Goal: Transaction & Acquisition: Purchase product/service

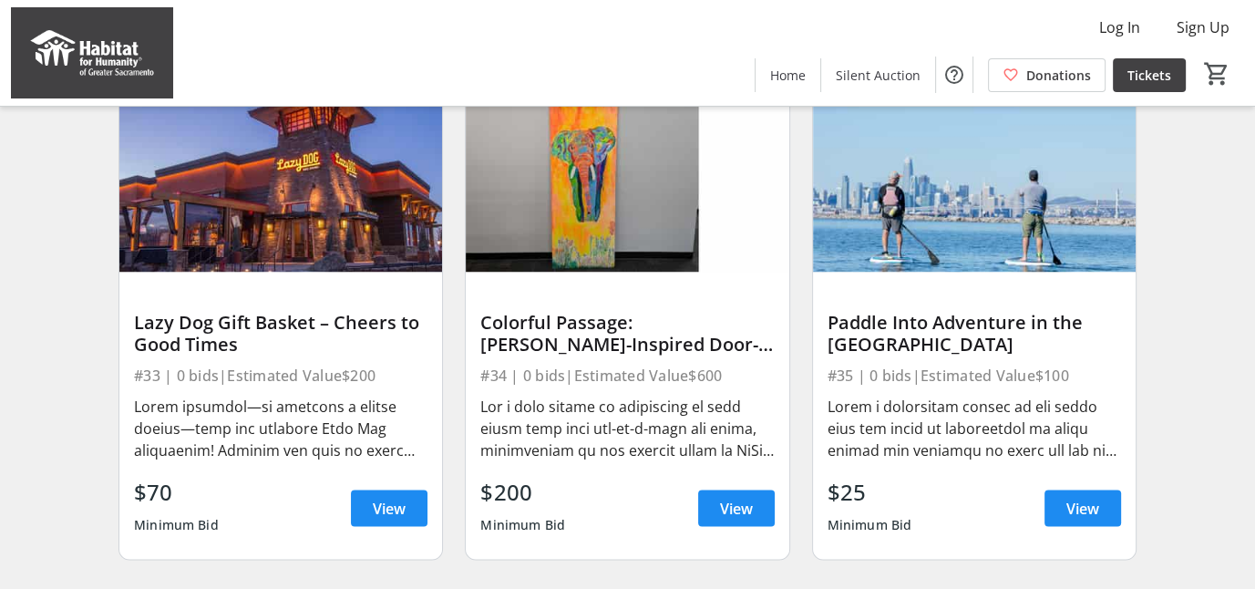
scroll to position [3178, 0]
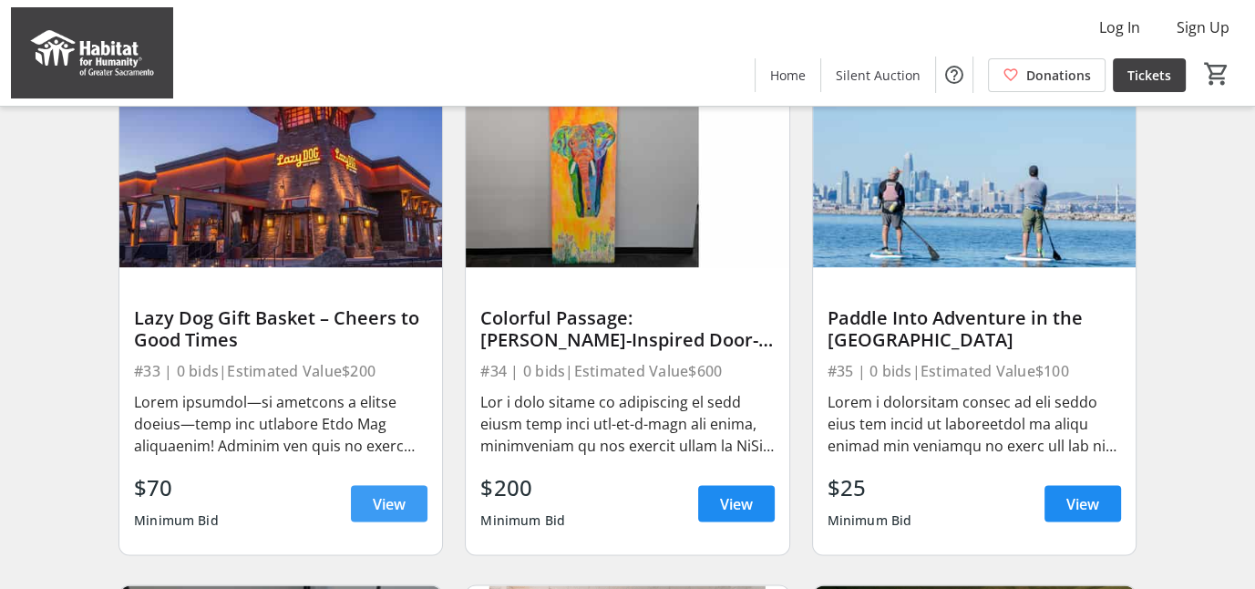
click at [379, 508] on span "View" at bounding box center [389, 503] width 33 height 22
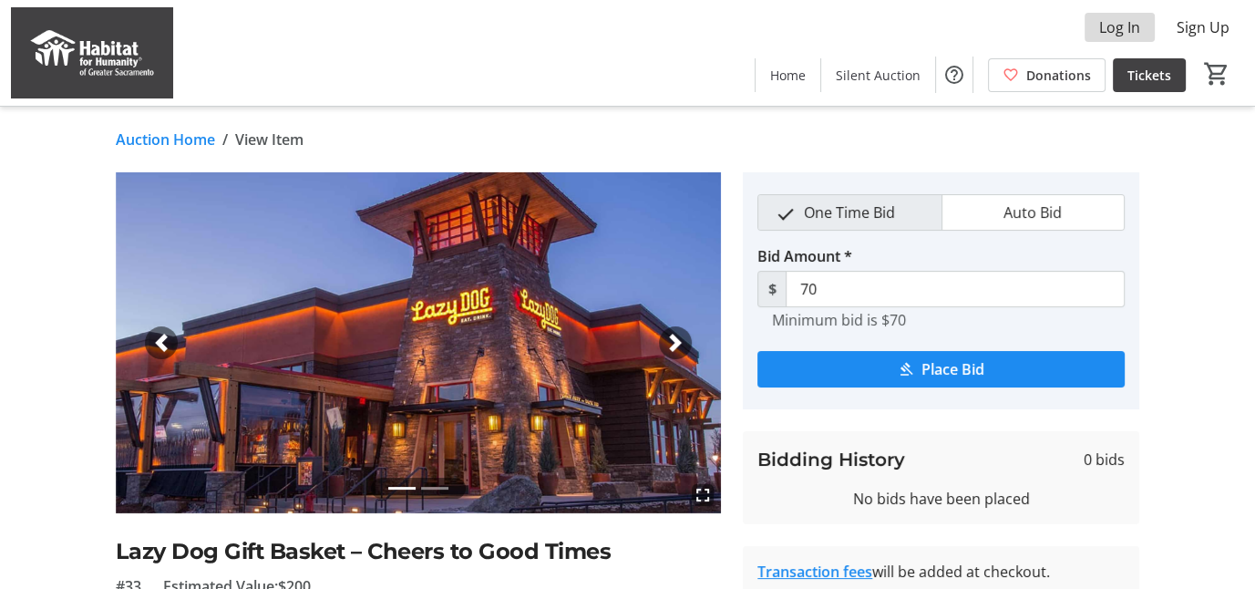
click at [1129, 28] on span "Log In" at bounding box center [1119, 27] width 41 height 22
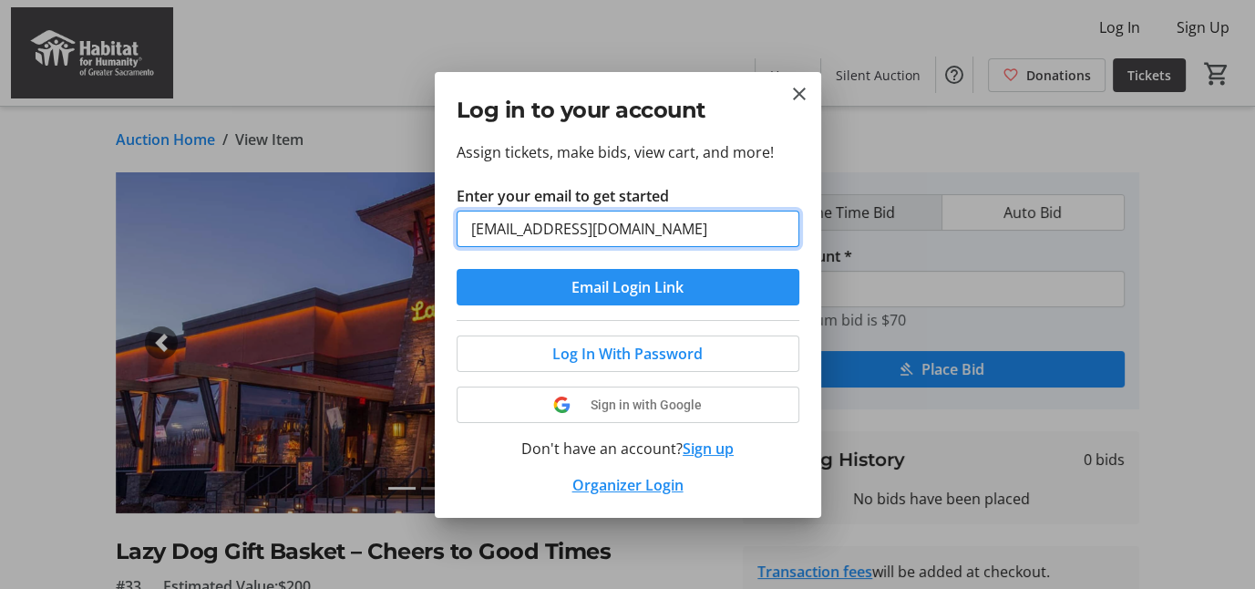
type input "[EMAIL_ADDRESS][DOMAIN_NAME]"
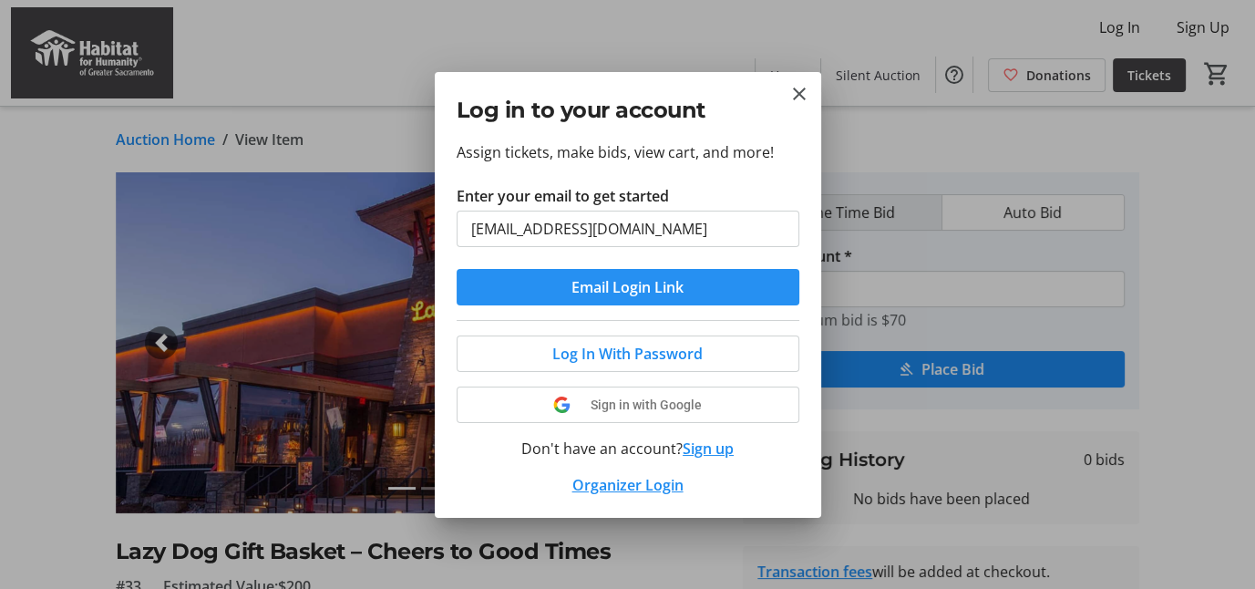
click at [669, 280] on span "Email Login Link" at bounding box center [628, 287] width 112 height 22
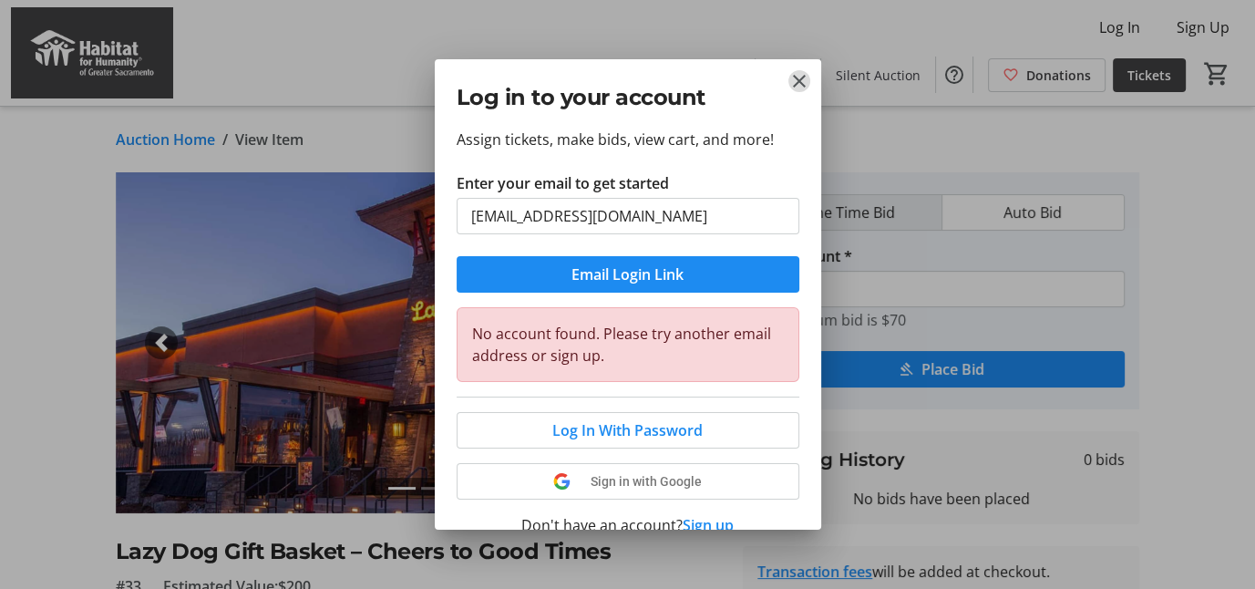
click at [790, 81] on mat-icon "Close" at bounding box center [799, 81] width 22 height 22
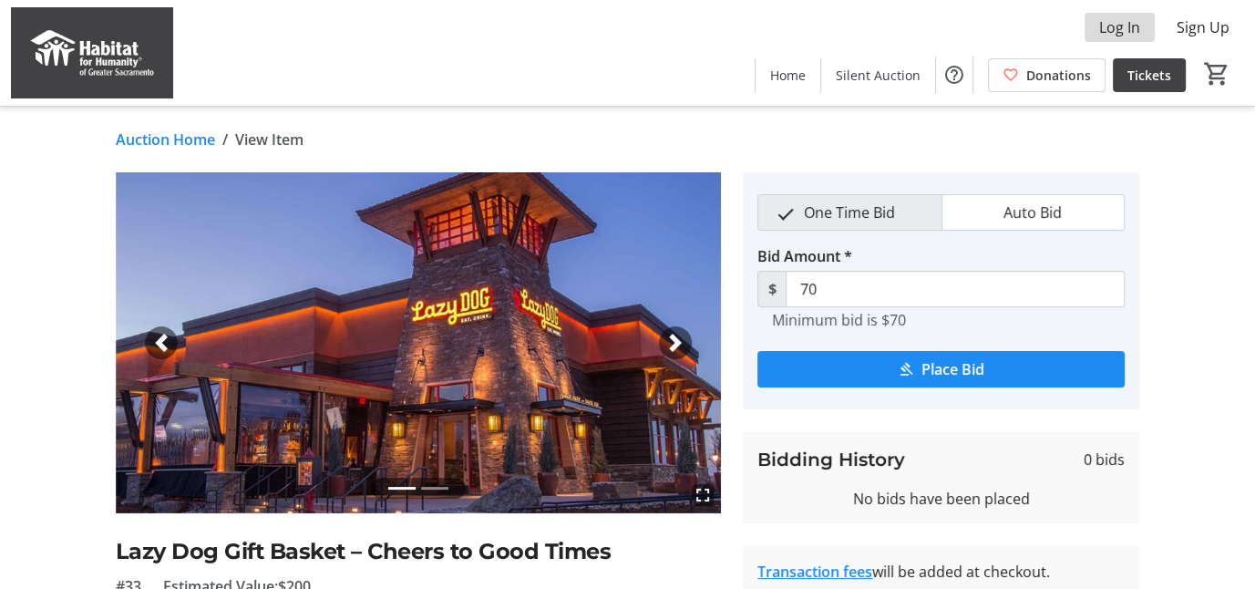
click at [1119, 26] on span "Log In" at bounding box center [1119, 27] width 41 height 22
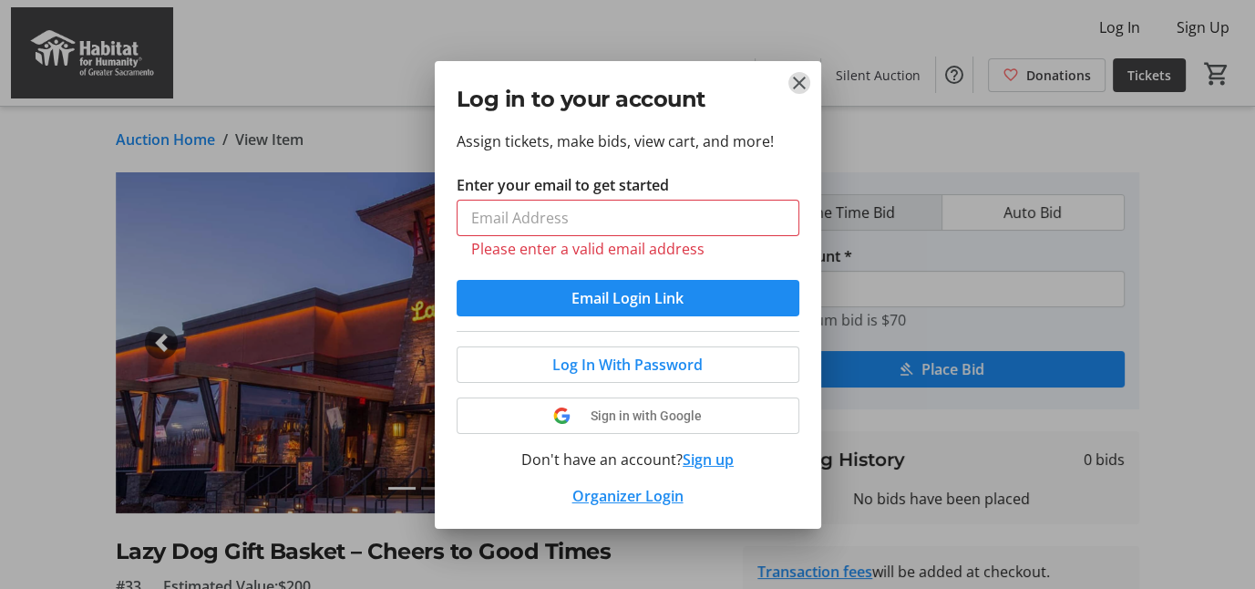
click at [794, 91] on mat-icon "Close" at bounding box center [799, 83] width 22 height 22
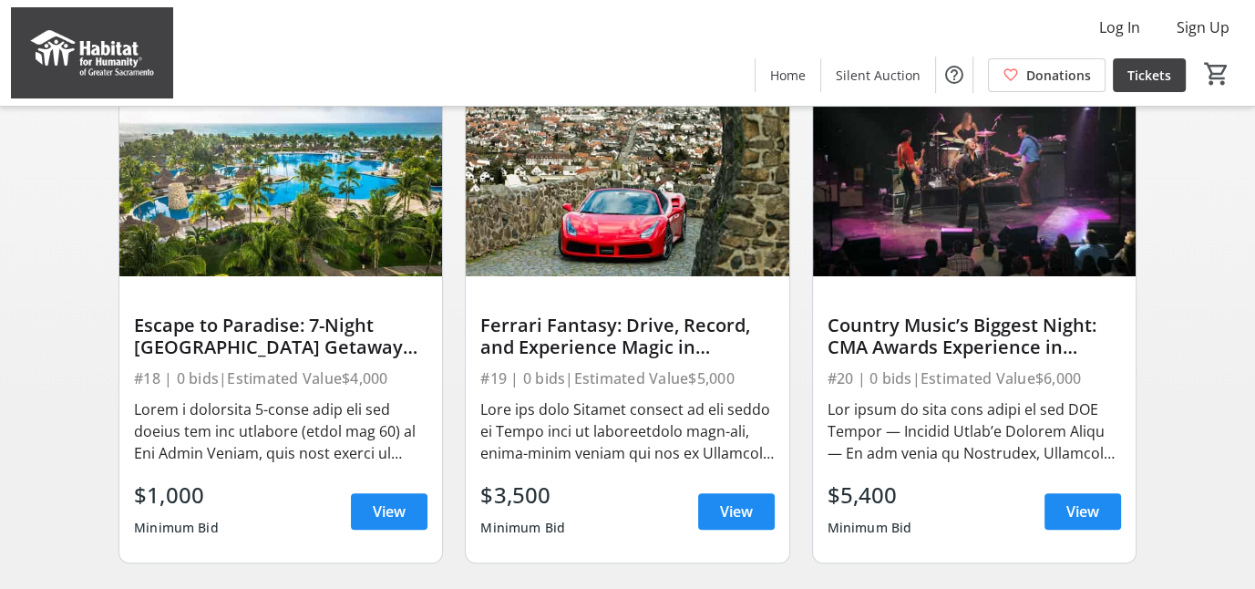
scroll to position [714, 0]
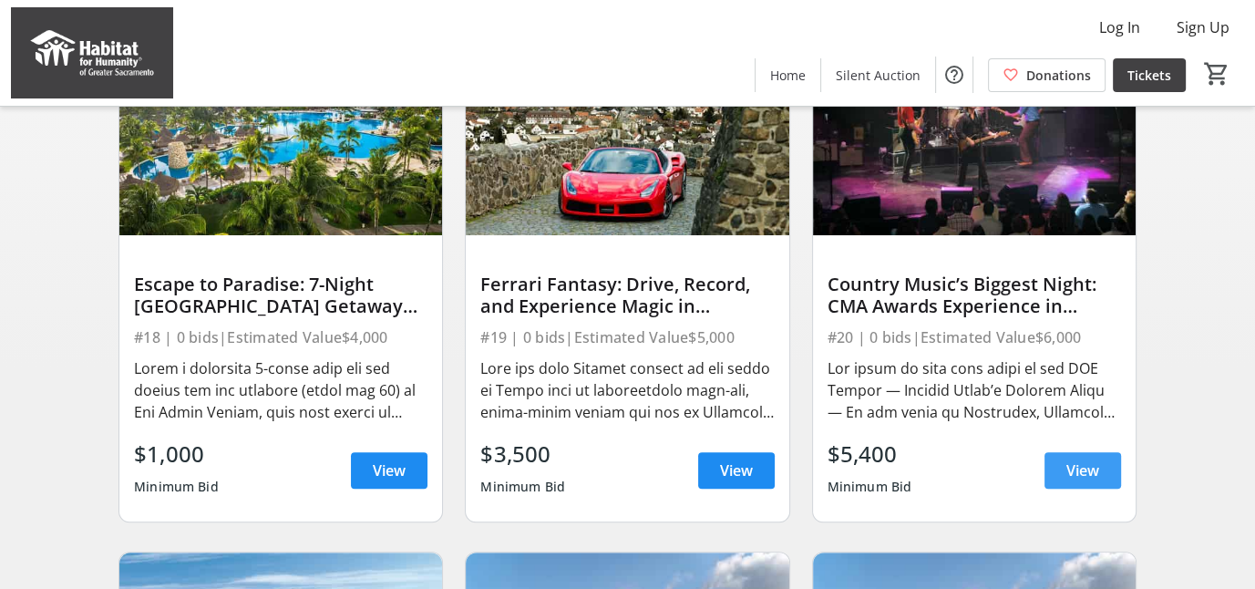
click at [1081, 481] on span "View" at bounding box center [1082, 470] width 33 height 22
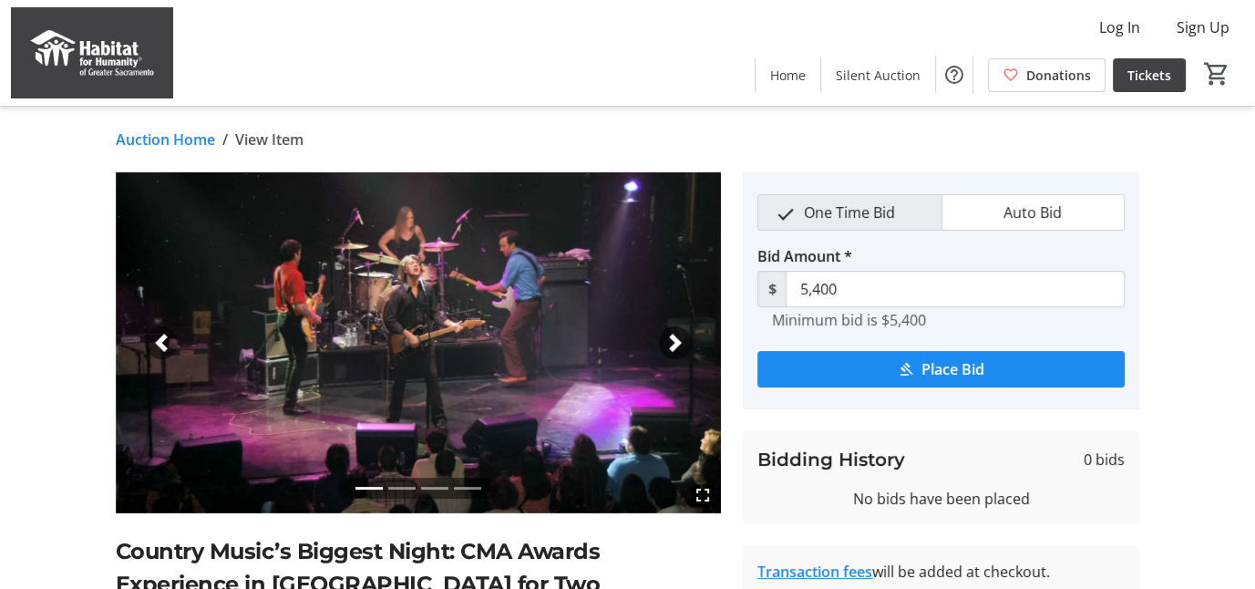
click at [674, 342] on span "button" at bounding box center [675, 343] width 18 height 18
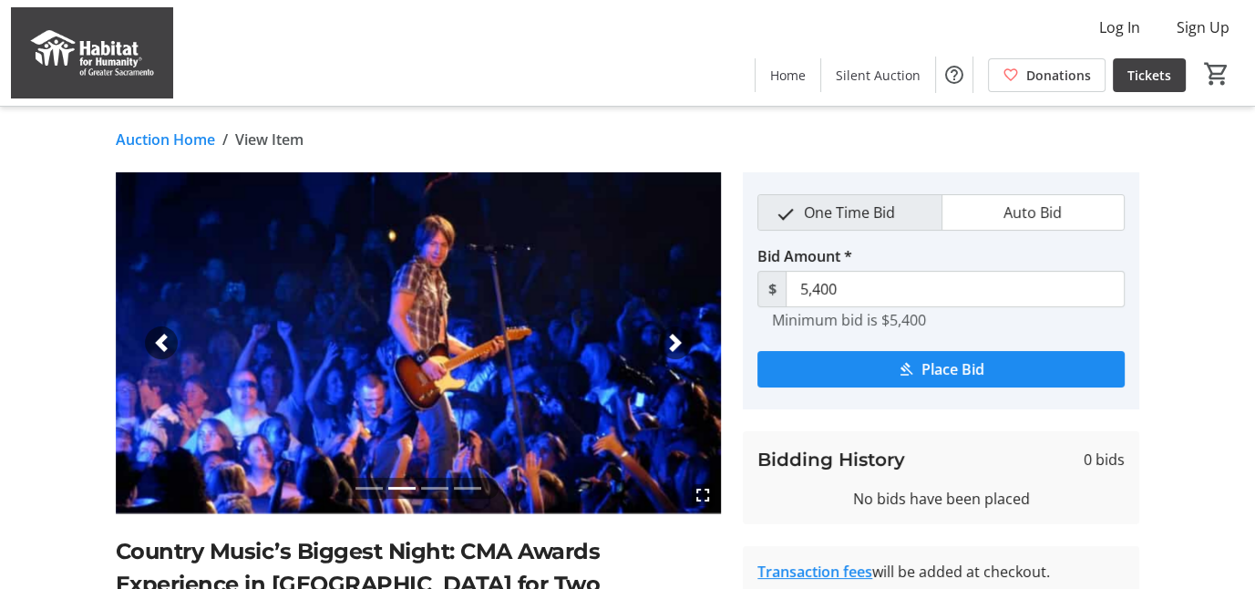
click at [674, 342] on span "button" at bounding box center [675, 343] width 18 height 18
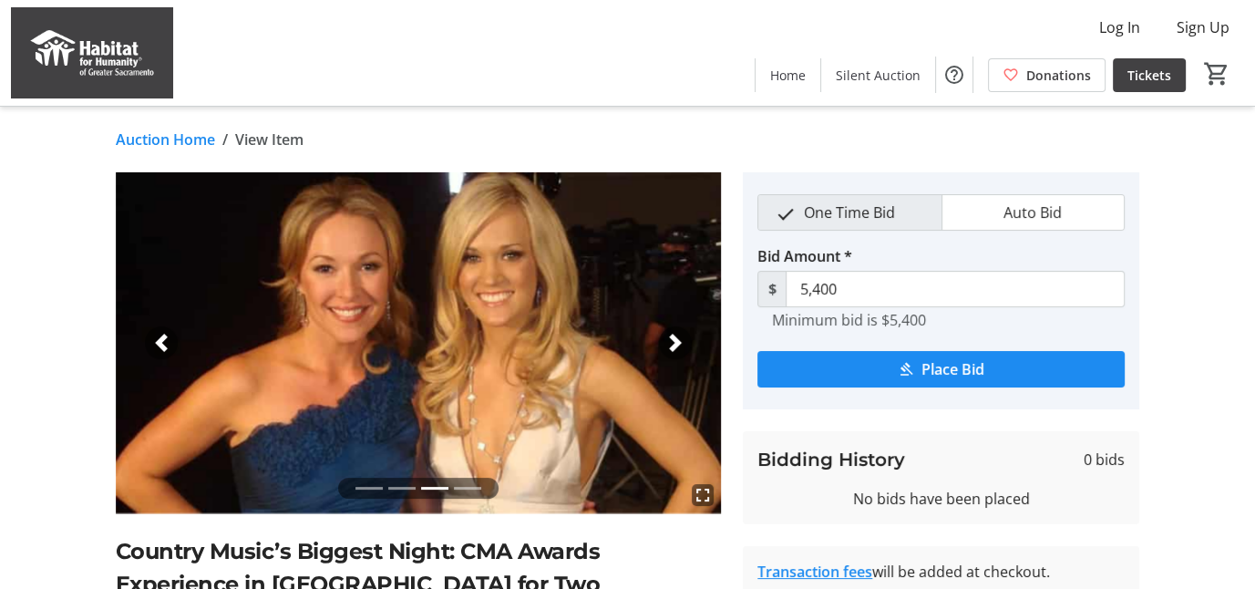
click at [674, 342] on span "button" at bounding box center [675, 343] width 18 height 18
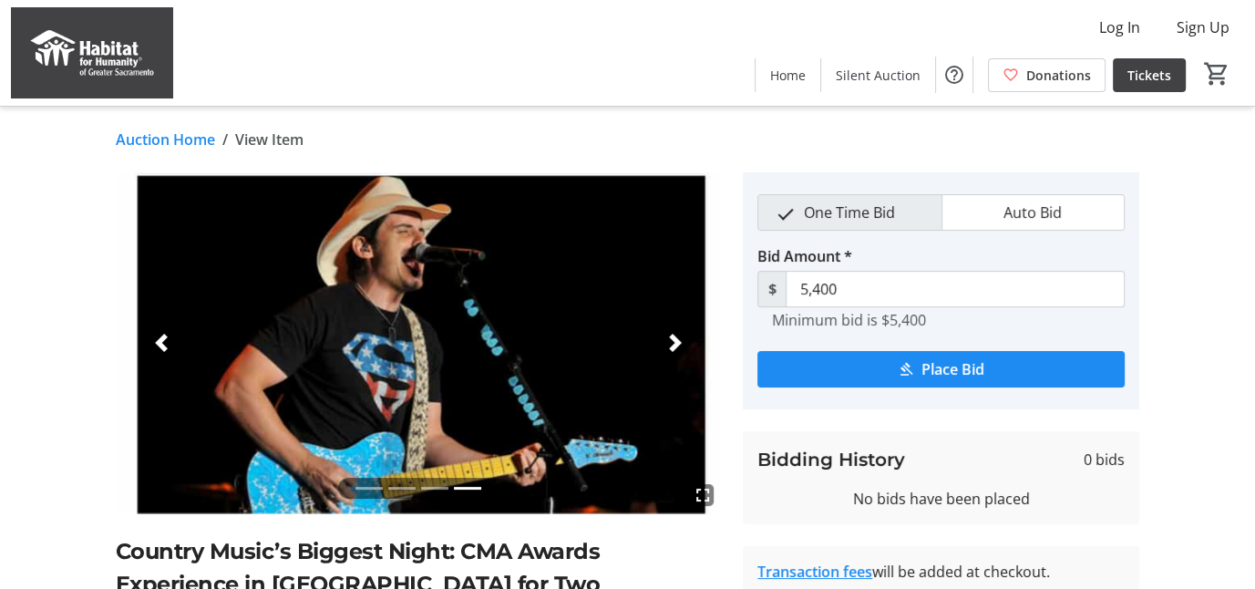
click at [674, 342] on span "button" at bounding box center [675, 343] width 18 height 18
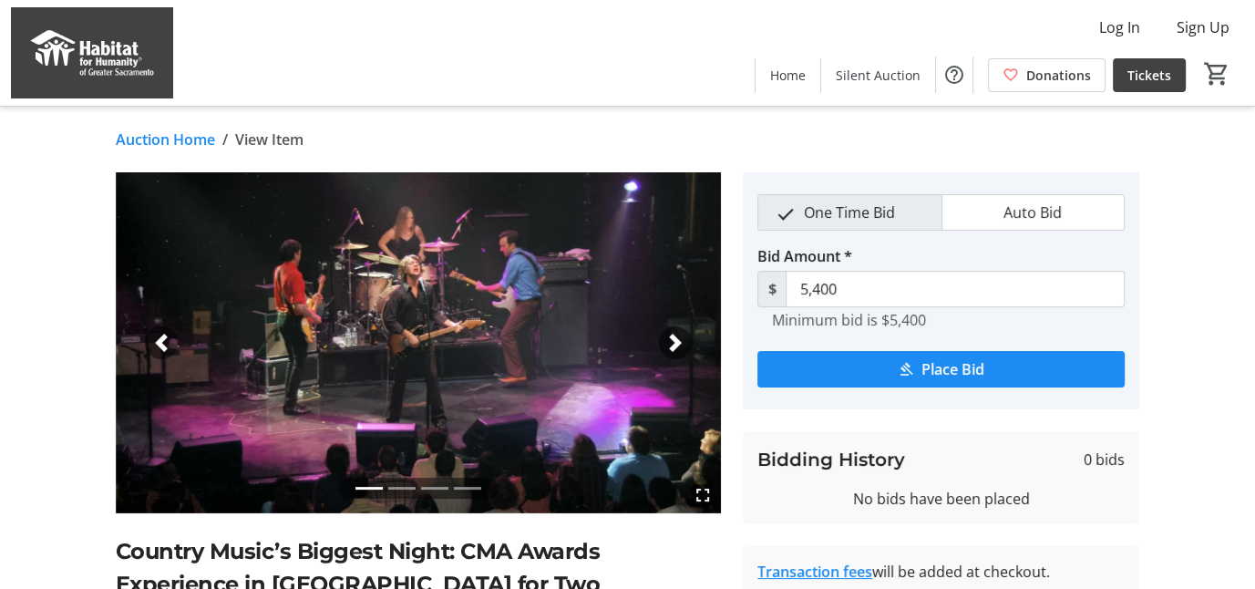
click at [674, 342] on span "button" at bounding box center [675, 343] width 18 height 18
